Goal: Transaction & Acquisition: Purchase product/service

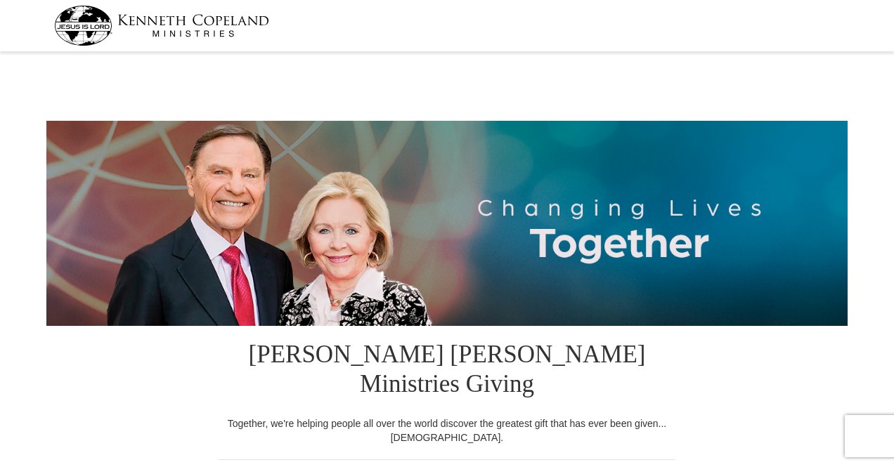
select select "NY"
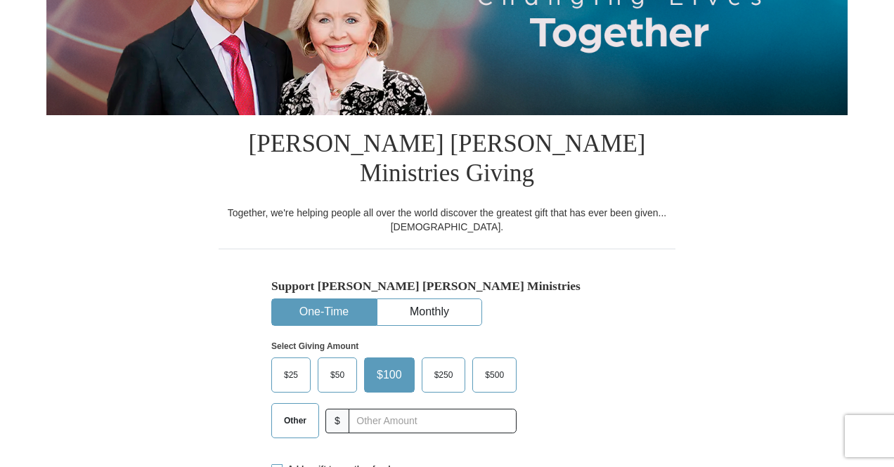
scroll to position [281, 0]
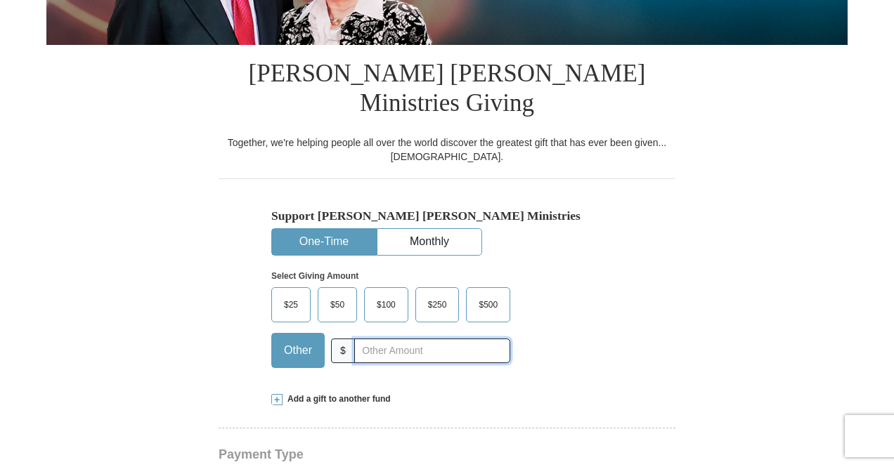
click at [387, 339] on input "text" at bounding box center [432, 351] width 156 height 25
type input "225.00"
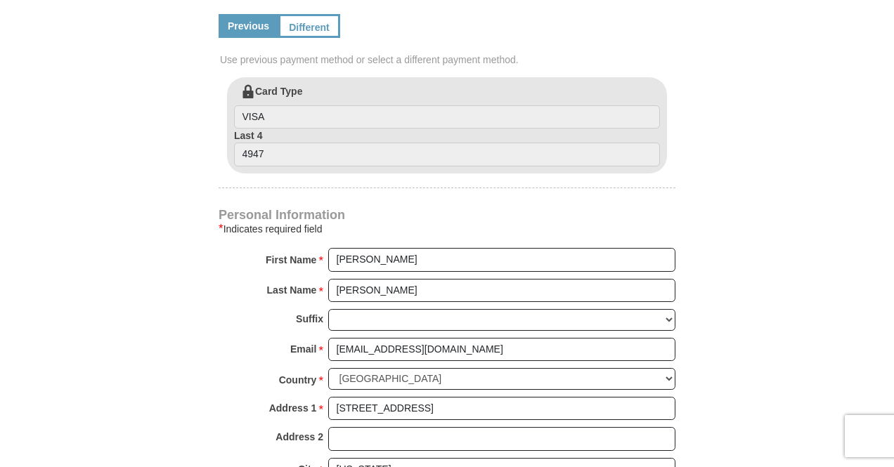
scroll to position [843, 0]
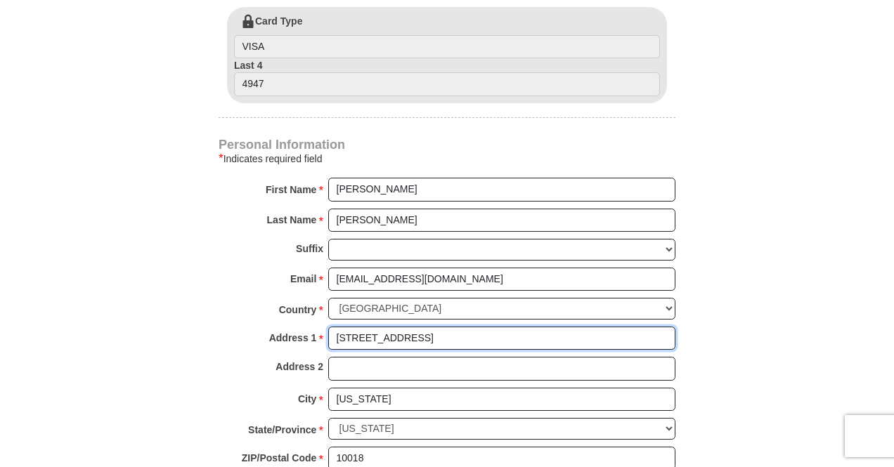
drag, startPoint x: 475, startPoint y: 301, endPoint x: 337, endPoint y: 295, distance: 137.8
click at [337, 327] on input "[STREET_ADDRESS]" at bounding box center [501, 339] width 347 height 24
type input "[STREET_ADDRESS]"
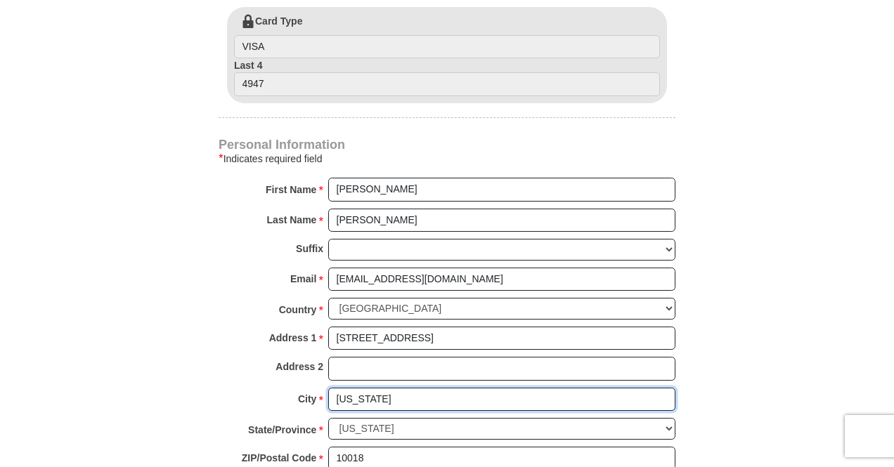
click at [378, 388] on input "[US_STATE]" at bounding box center [501, 400] width 347 height 24
type input "N"
type input "Matawan"
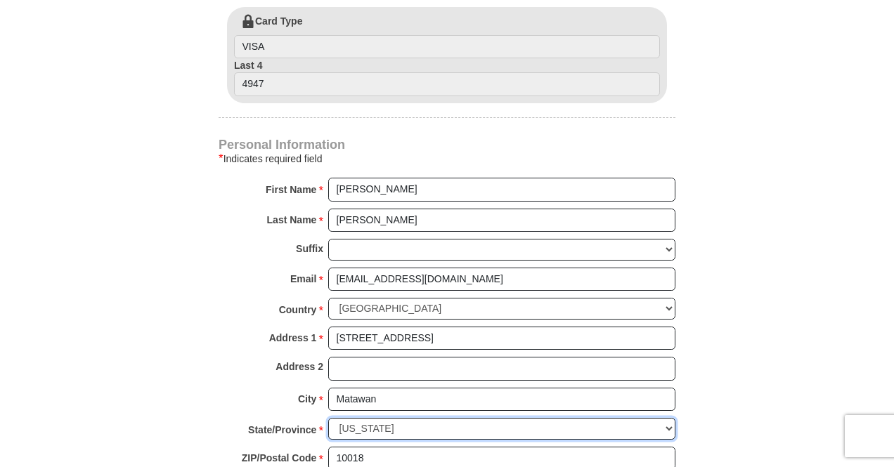
click at [396, 418] on select "Choose [US_STATE] [US_STATE] [US_STATE] [US_STATE] [US_STATE] Armed Forces Amer…" at bounding box center [501, 429] width 347 height 22
select select "NJ"
click at [328, 418] on select "Choose [US_STATE] [US_STATE] [US_STATE] [US_STATE] [US_STATE] Armed Forces Amer…" at bounding box center [501, 429] width 347 height 22
click at [374, 447] on input "10018" at bounding box center [501, 459] width 347 height 24
type input "1"
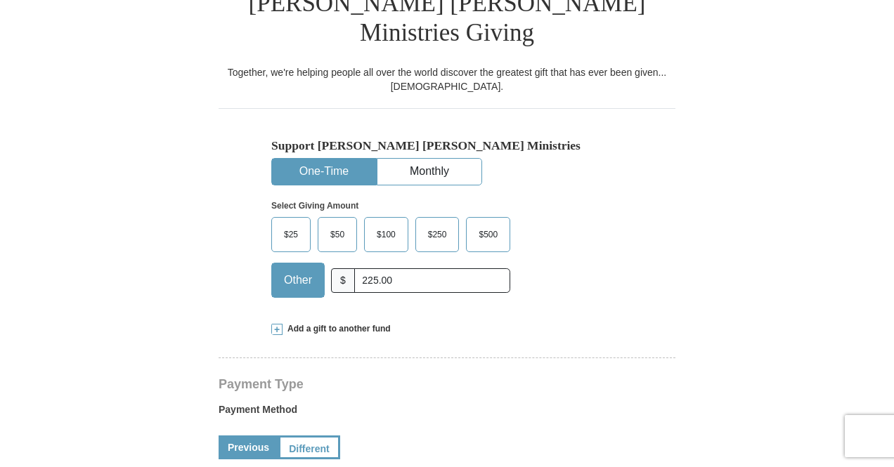
scroll to position [281, 0]
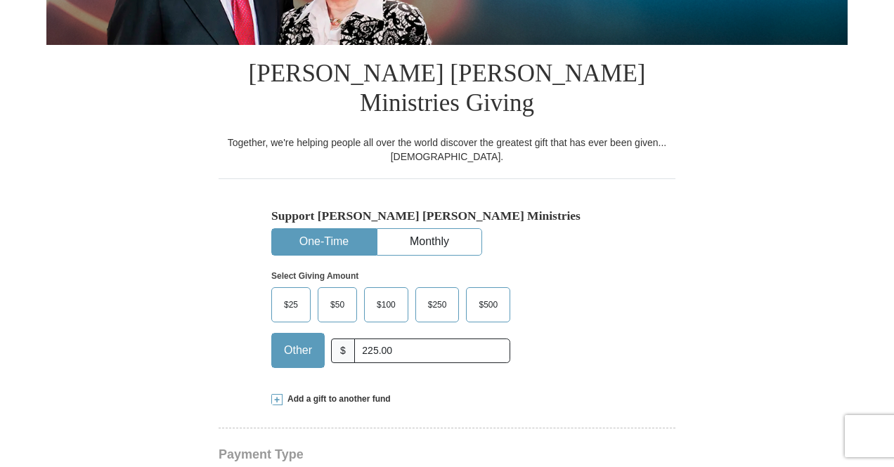
type input "07747"
click at [325, 229] on button "One-Time" at bounding box center [324, 242] width 104 height 26
click at [322, 229] on button "One-Time" at bounding box center [324, 242] width 104 height 26
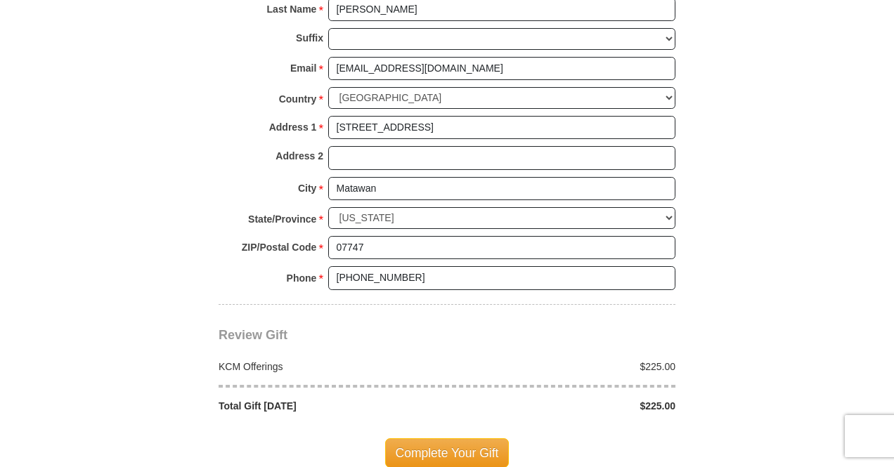
scroll to position [1124, 0]
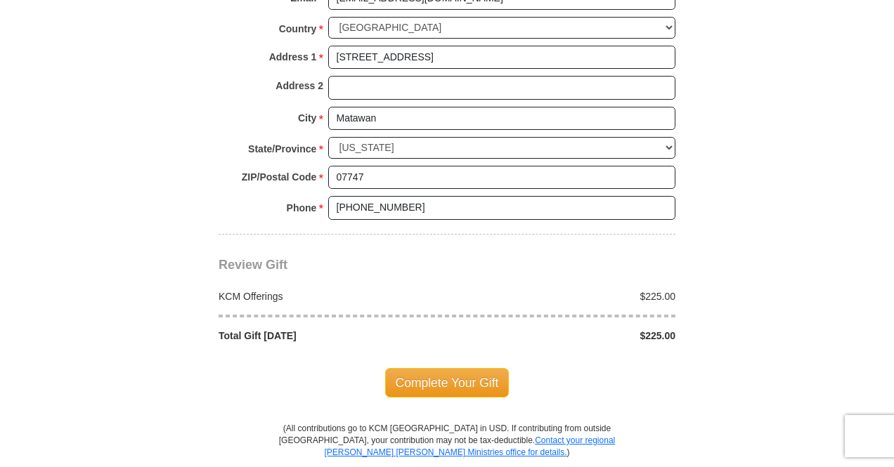
click at [433, 368] on span "Complete Your Gift" at bounding box center [447, 383] width 124 height 30
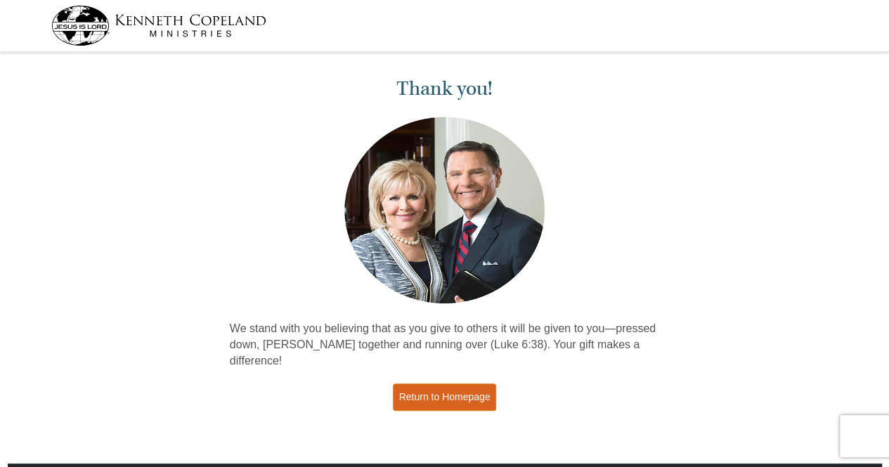
click at [427, 384] on link "Return to Homepage" at bounding box center [445, 397] width 104 height 27
